Goal: Find specific page/section

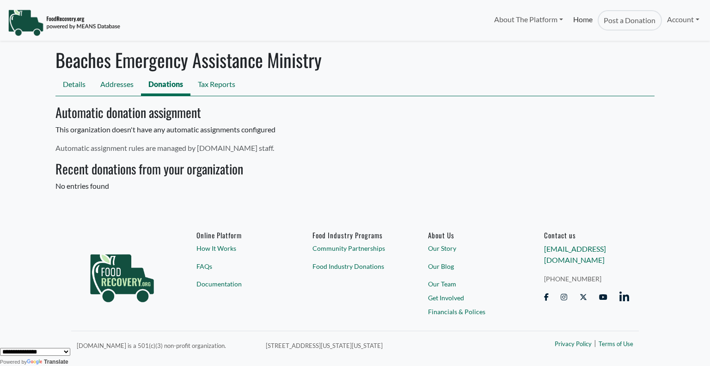
click at [574, 20] on link "Home" at bounding box center [583, 20] width 30 height 20
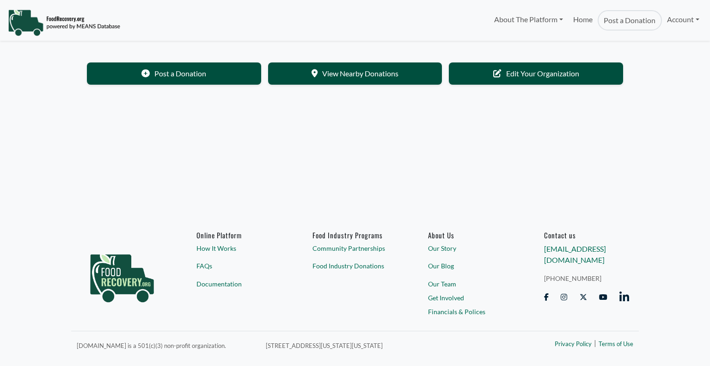
select select "Language Translate Widget"
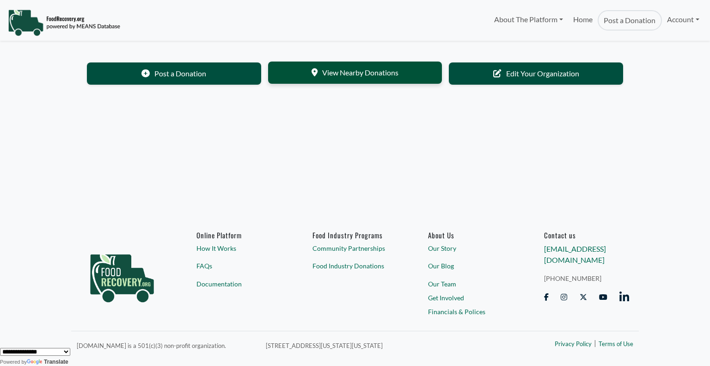
click at [360, 75] on link "View Nearby Donations" at bounding box center [355, 73] width 174 height 22
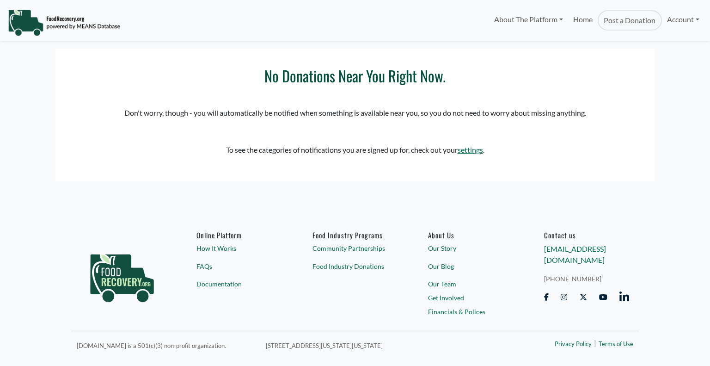
select select "Language Translate Widget"
